Goal: Task Accomplishment & Management: Manage account settings

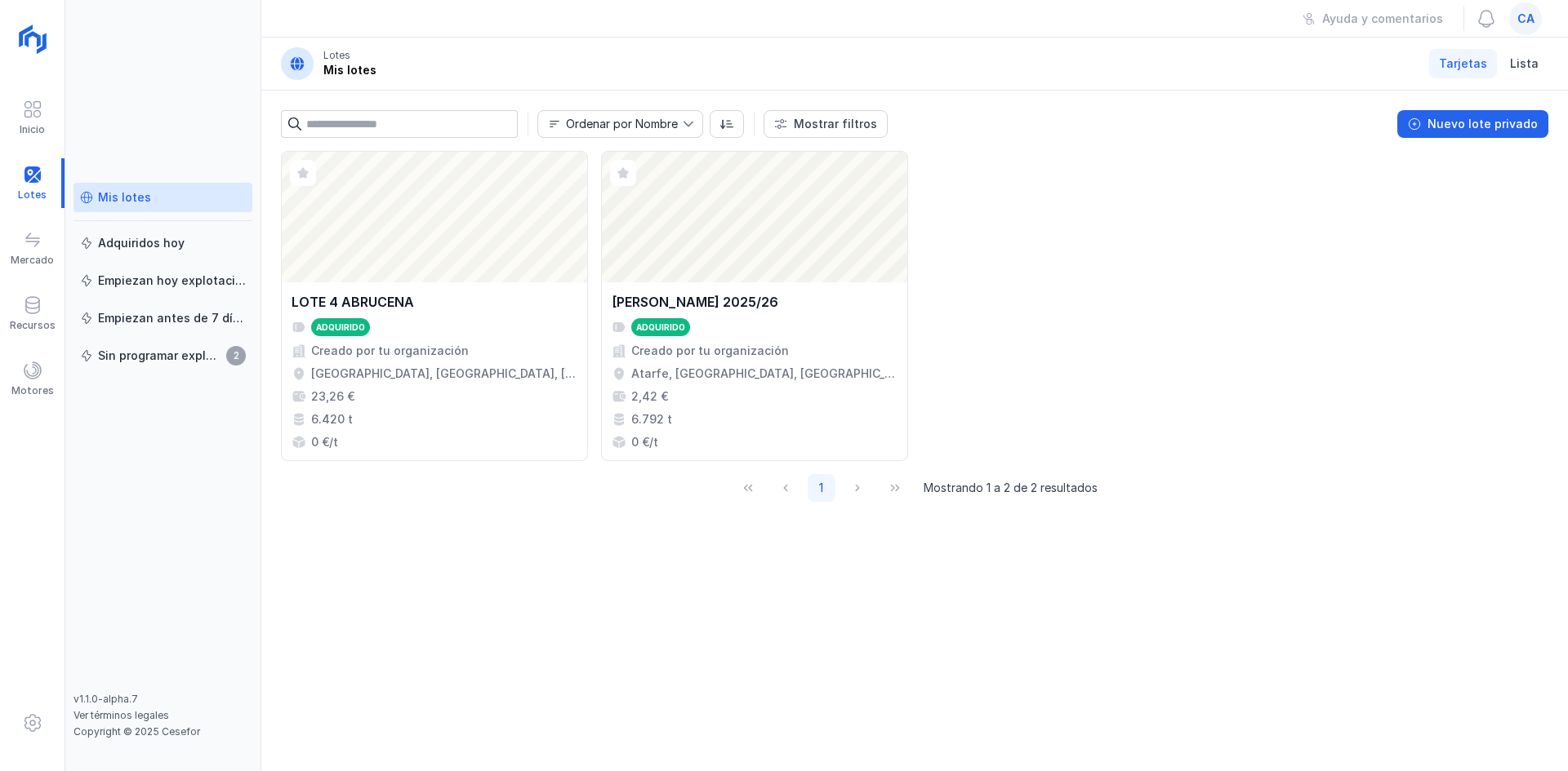
click at [1529, 16] on span "ca" at bounding box center [1525, 18] width 17 height 16
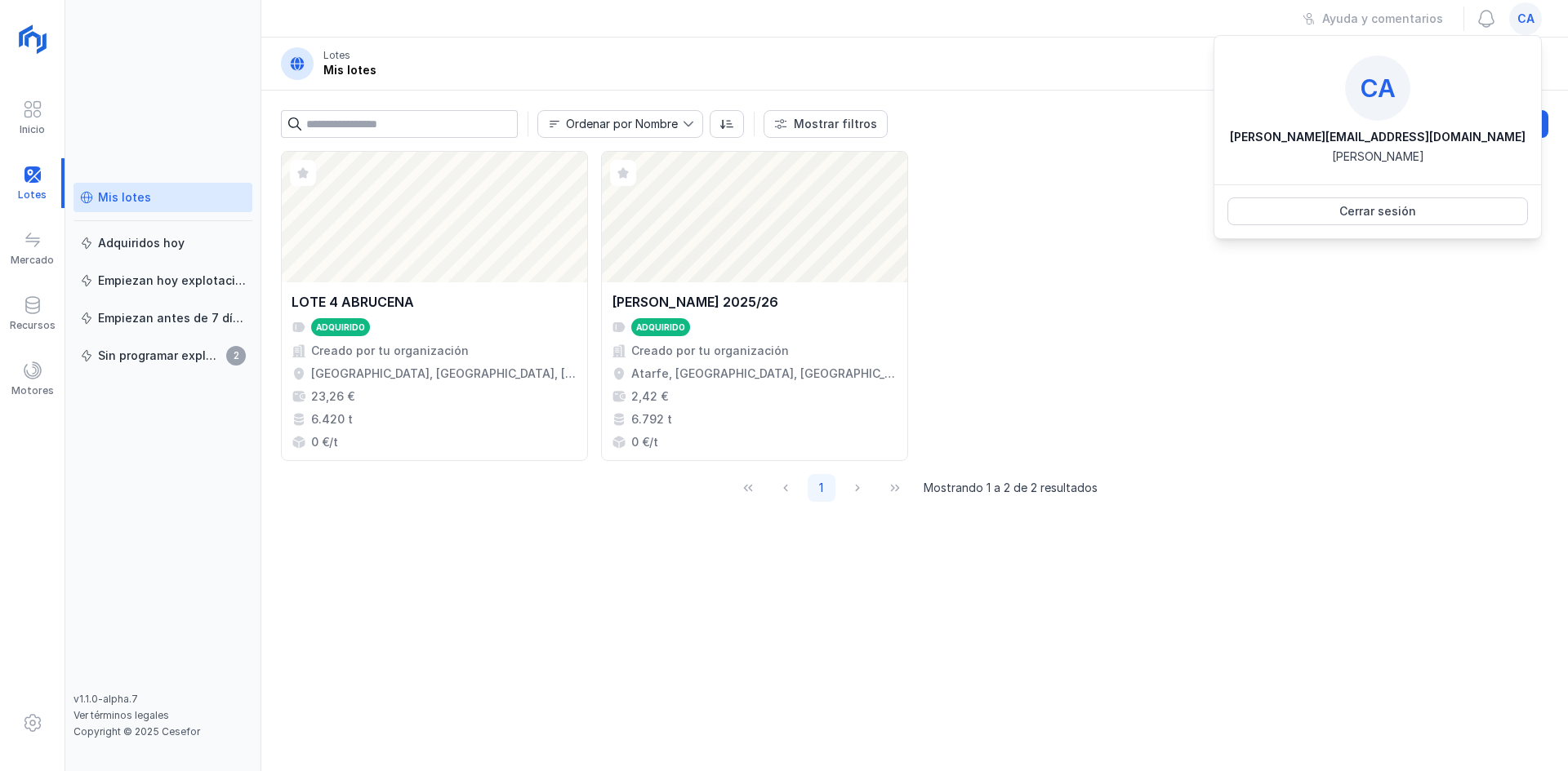
click at [1357, 227] on div "Cerrar sesión" at bounding box center [1378, 211] width 327 height 54
click at [1363, 216] on div "Cerrar sesión" at bounding box center [1377, 211] width 77 height 16
